Goal: Task Accomplishment & Management: Complete application form

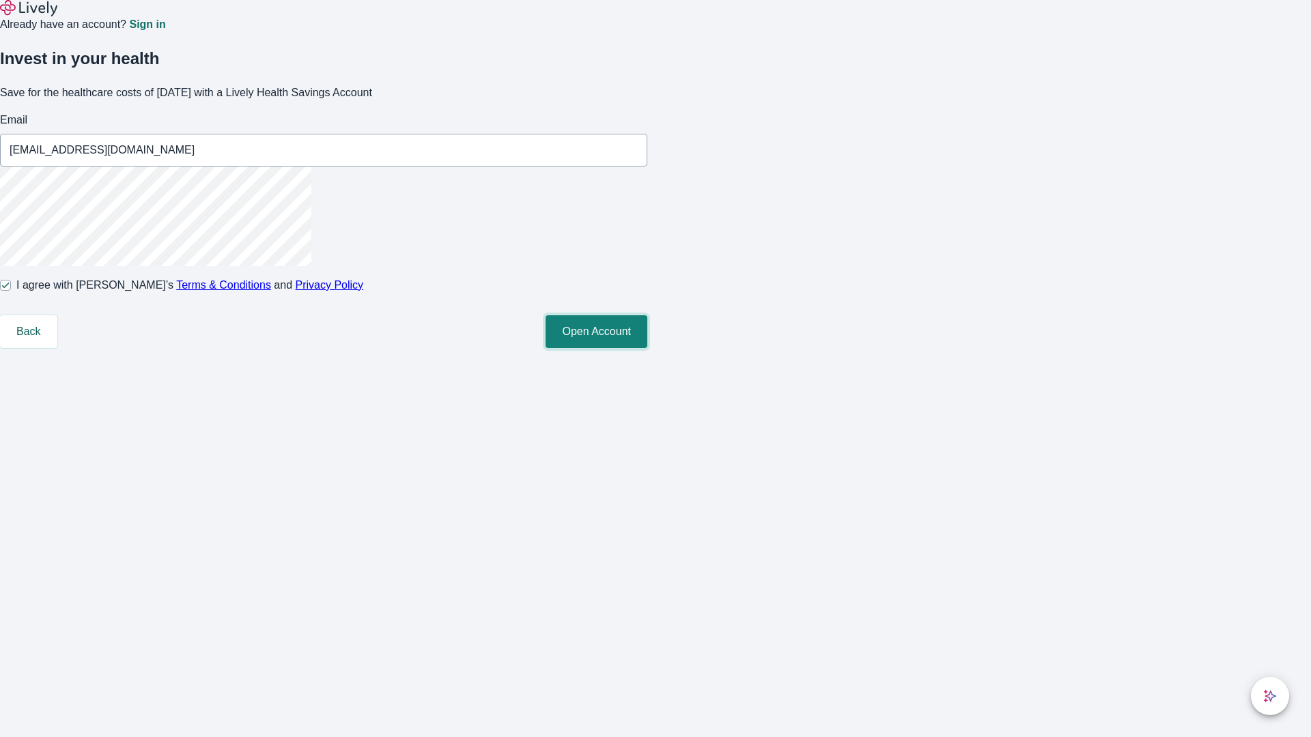
click at [647, 348] on button "Open Account" at bounding box center [596, 331] width 102 height 33
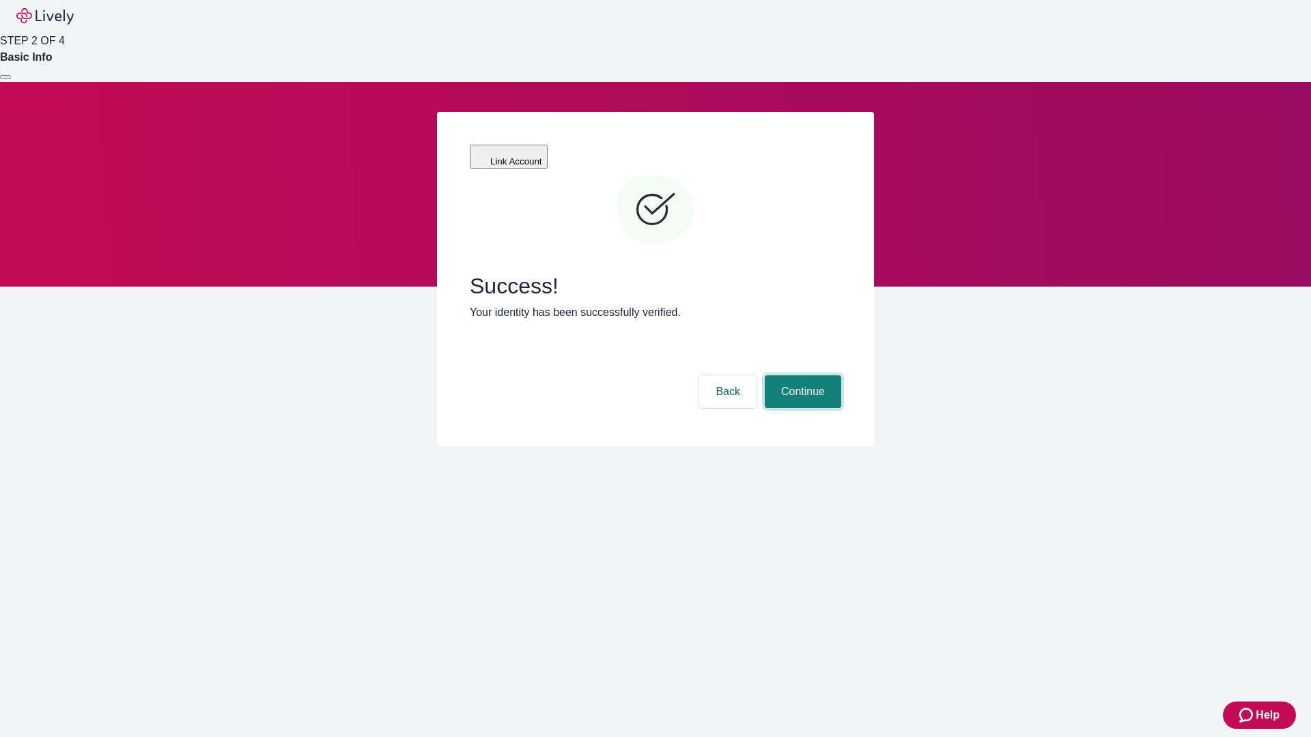
click at [801, 375] on button "Continue" at bounding box center [803, 391] width 76 height 33
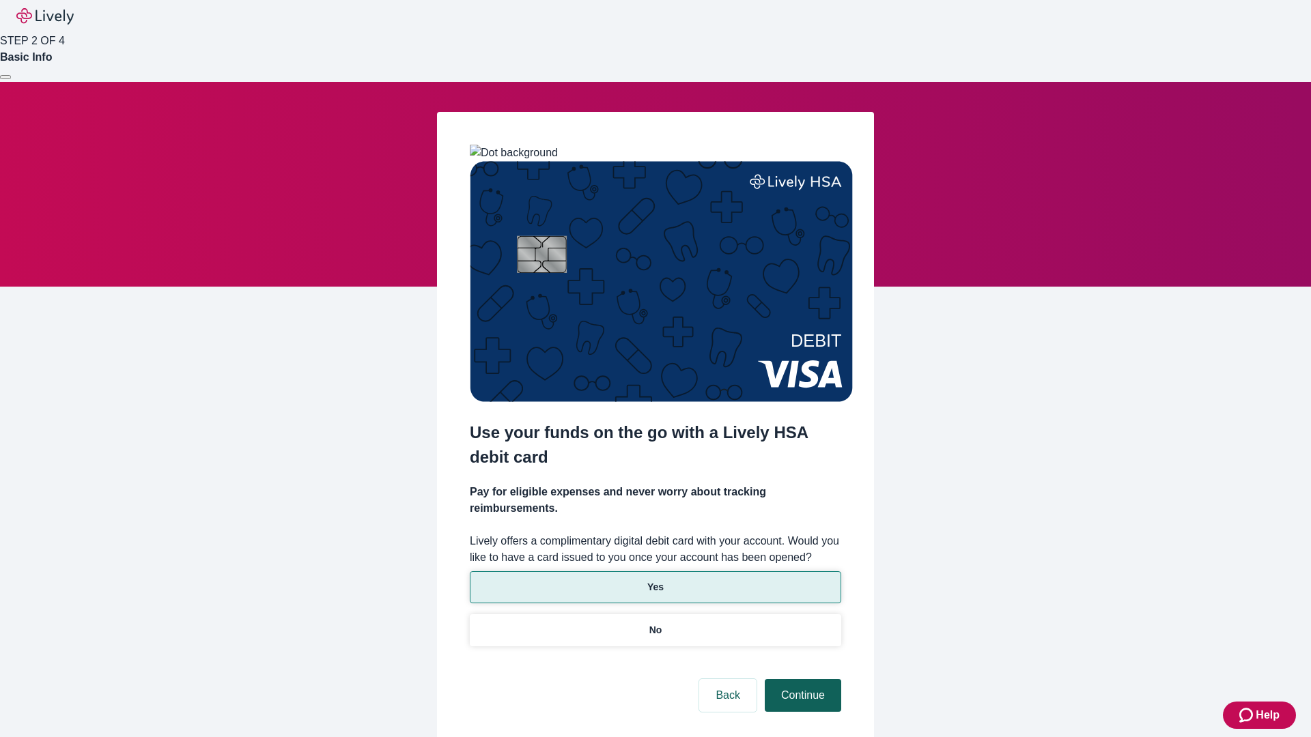
click at [655, 580] on p "Yes" at bounding box center [655, 587] width 16 height 14
click at [801, 679] on button "Continue" at bounding box center [803, 695] width 76 height 33
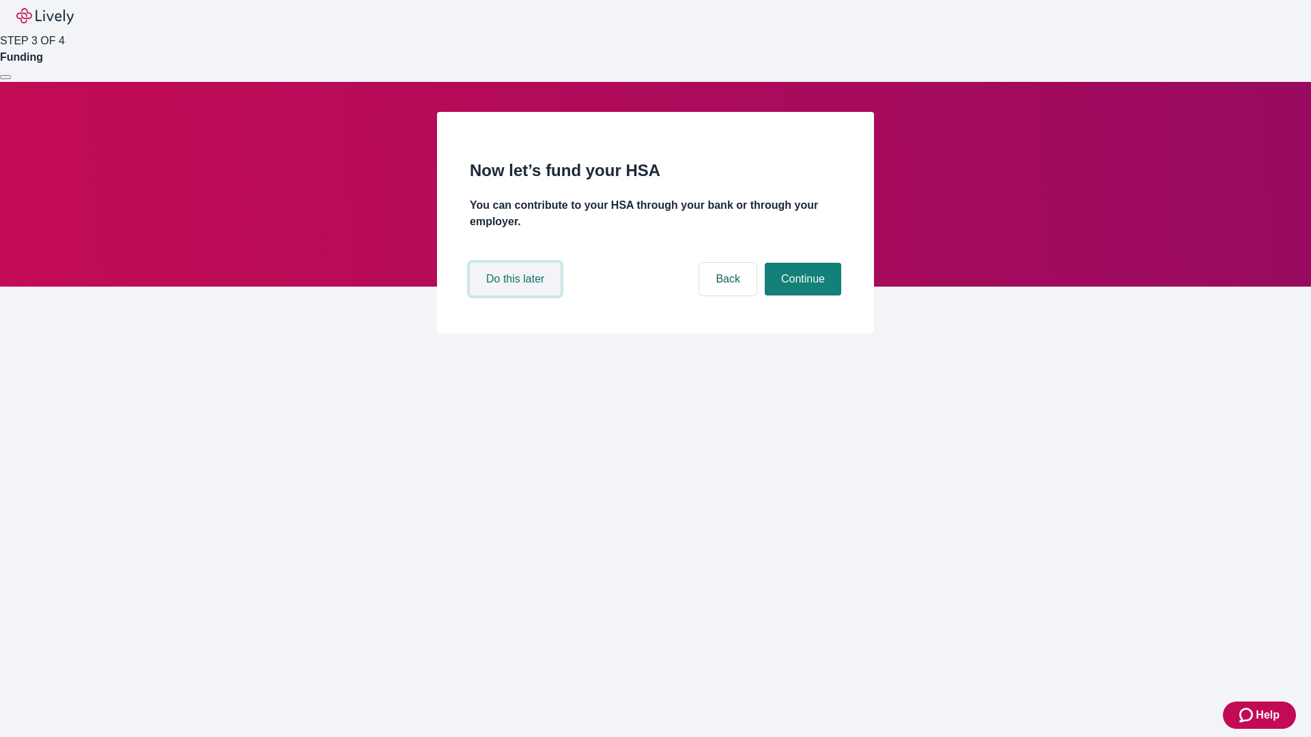
click at [517, 296] on button "Do this later" at bounding box center [515, 279] width 91 height 33
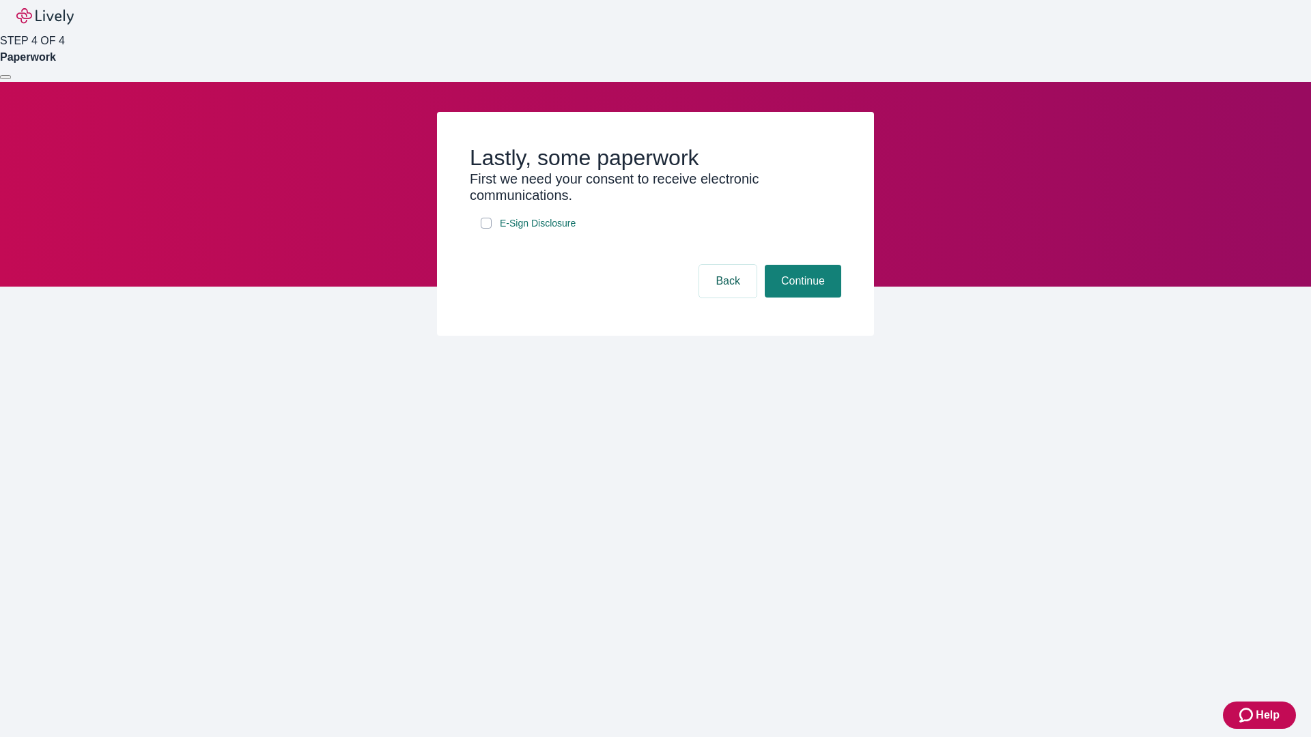
click at [486, 229] on input "E-Sign Disclosure" at bounding box center [486, 223] width 11 height 11
checkbox input "true"
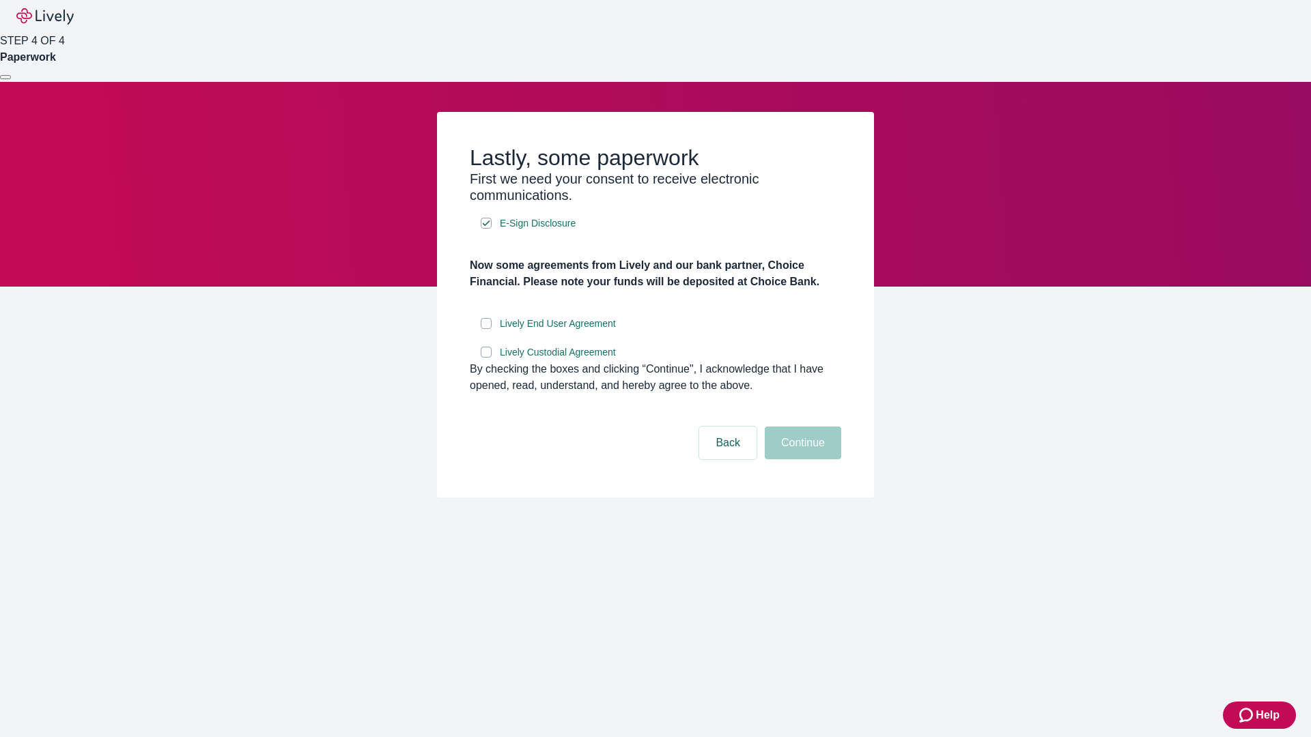
click at [486, 329] on input "Lively End User Agreement" at bounding box center [486, 323] width 11 height 11
checkbox input "true"
click at [486, 358] on input "Lively Custodial Agreement" at bounding box center [486, 352] width 11 height 11
checkbox input "true"
click at [801, 459] on button "Continue" at bounding box center [803, 443] width 76 height 33
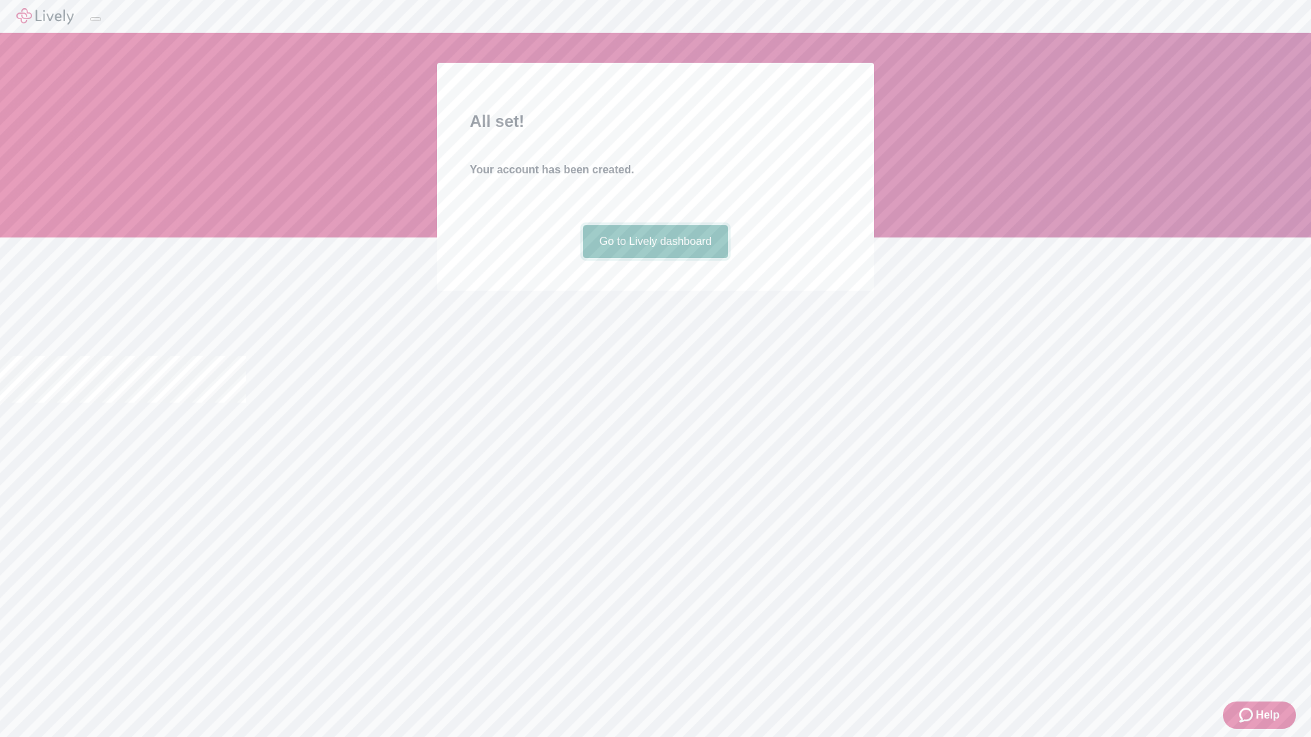
click at [655, 258] on link "Go to Lively dashboard" at bounding box center [655, 241] width 145 height 33
